Goal: Transaction & Acquisition: Purchase product/service

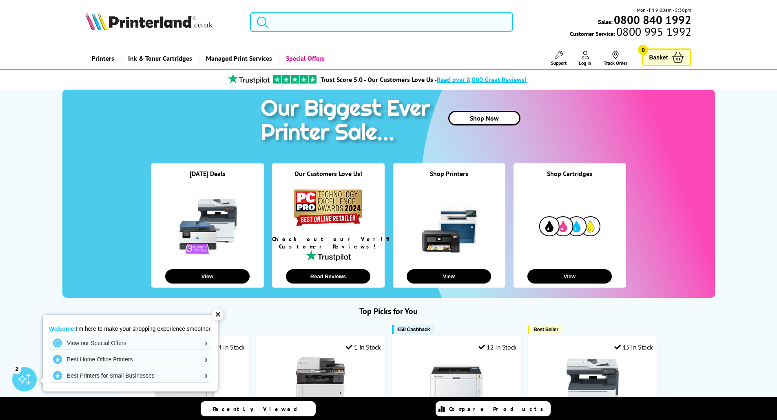
click at [345, 21] on input "search" at bounding box center [381, 22] width 263 height 20
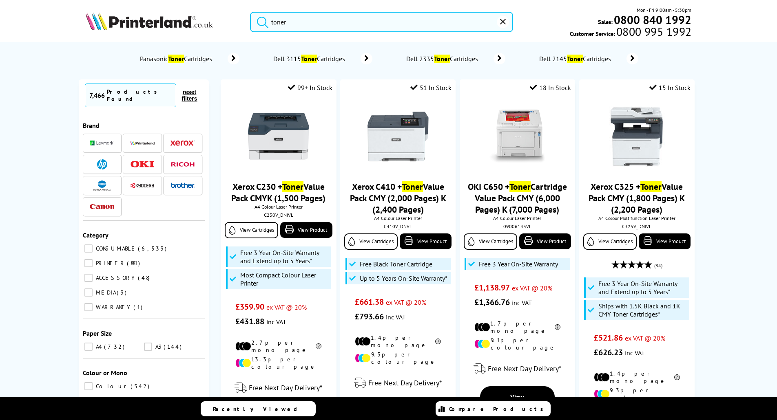
type input "toner"
click at [88, 245] on input "CONSUMABLE 6,533" at bounding box center [88, 249] width 8 height 8
checkbox input "true"
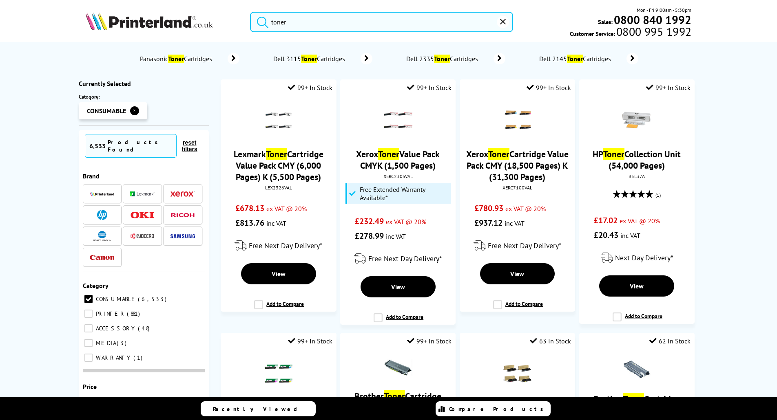
click at [326, 20] on input "toner" at bounding box center [381, 22] width 263 height 20
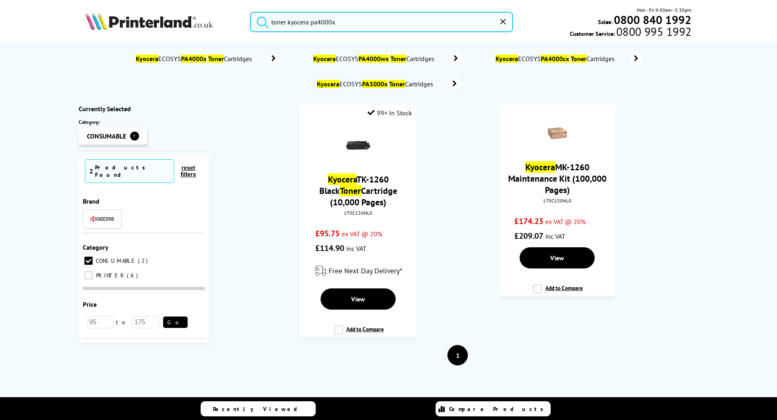
type input "toner kyocera pa4000x"
click at [250, 12] on button "submit" at bounding box center [260, 21] width 20 height 18
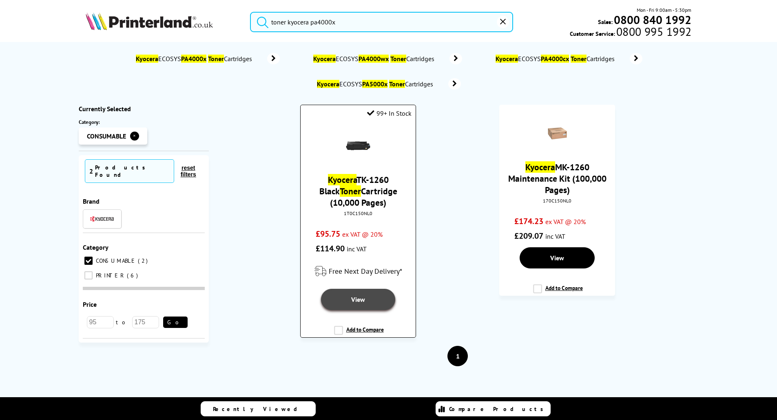
click at [373, 296] on link "View" at bounding box center [358, 299] width 75 height 21
